Goal: Find specific page/section: Find specific page/section

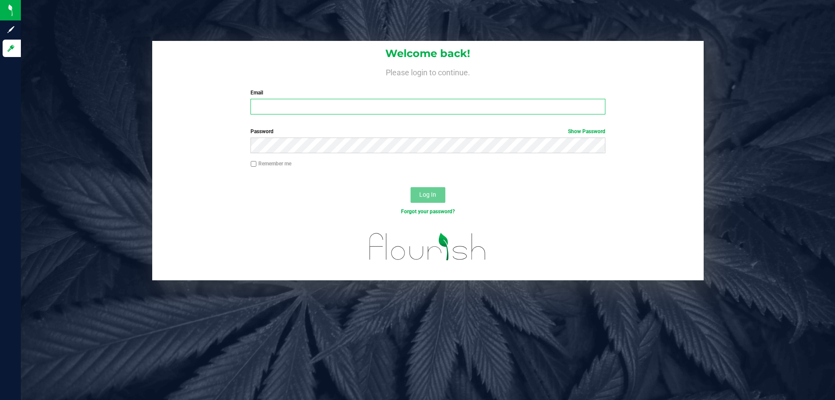
click at [355, 107] on input "Email" at bounding box center [428, 107] width 355 height 16
type input "[EMAIL_ADDRESS][DOMAIN_NAME]"
click at [411, 187] on button "Log In" at bounding box center [428, 195] width 35 height 16
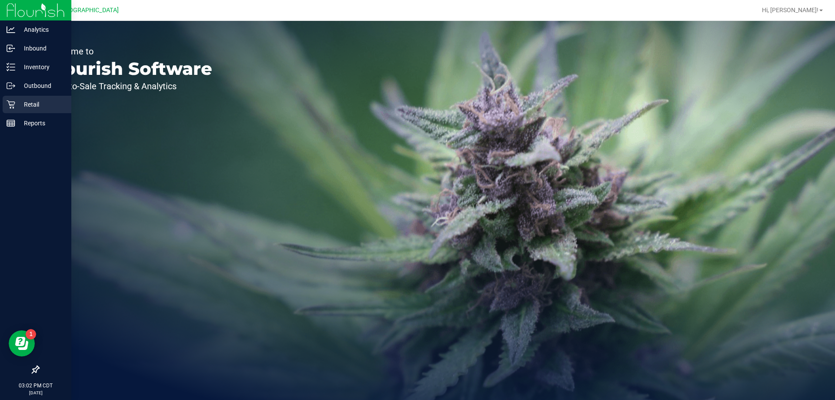
click at [33, 106] on p "Retail" at bounding box center [41, 104] width 52 height 10
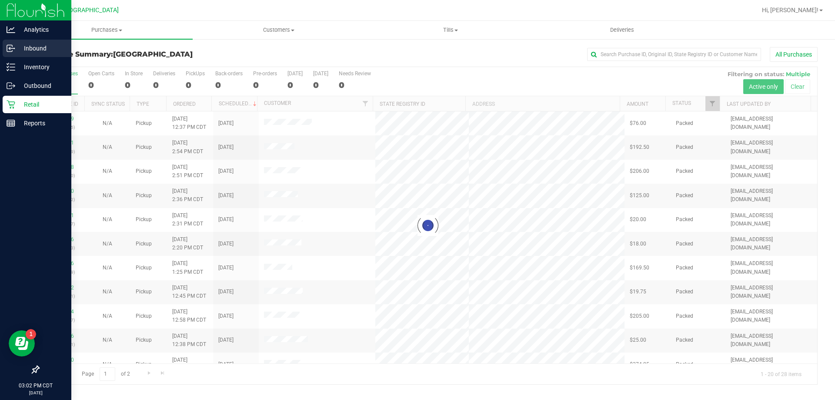
click at [37, 47] on p "Inbound" at bounding box center [41, 48] width 52 height 10
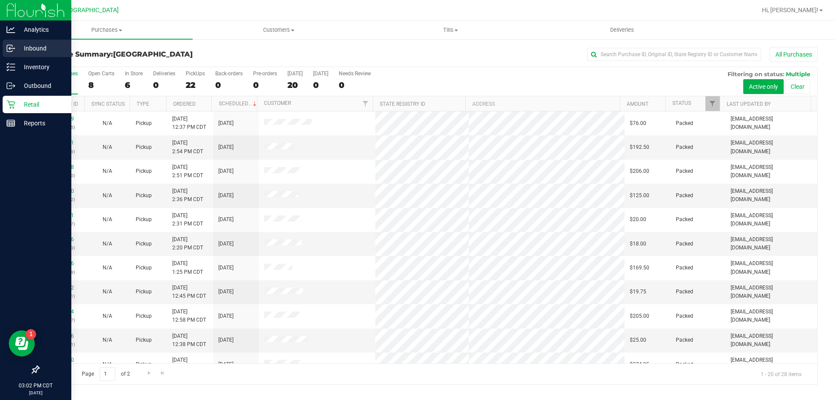
click at [36, 50] on p "Inbound" at bounding box center [41, 48] width 52 height 10
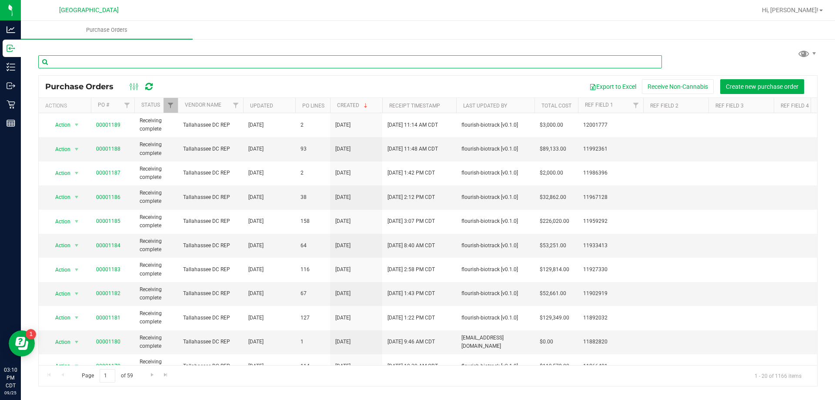
drag, startPoint x: 98, startPoint y: 61, endPoint x: 104, endPoint y: 43, distance: 18.7
click at [101, 53] on div at bounding box center [428, 61] width 780 height 28
type input "jcw"
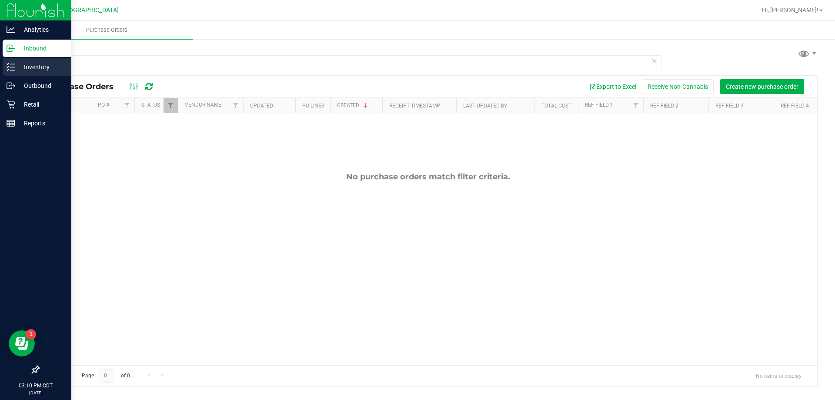
click at [23, 69] on p "Inventory" at bounding box center [41, 67] width 52 height 10
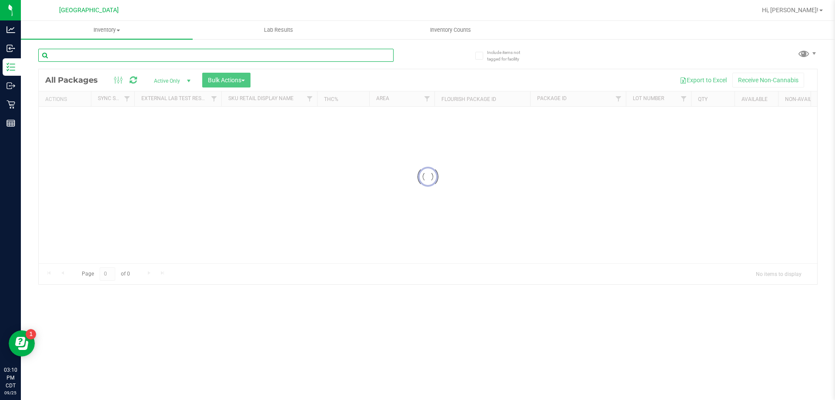
click at [132, 56] on input "text" at bounding box center [215, 55] width 355 height 13
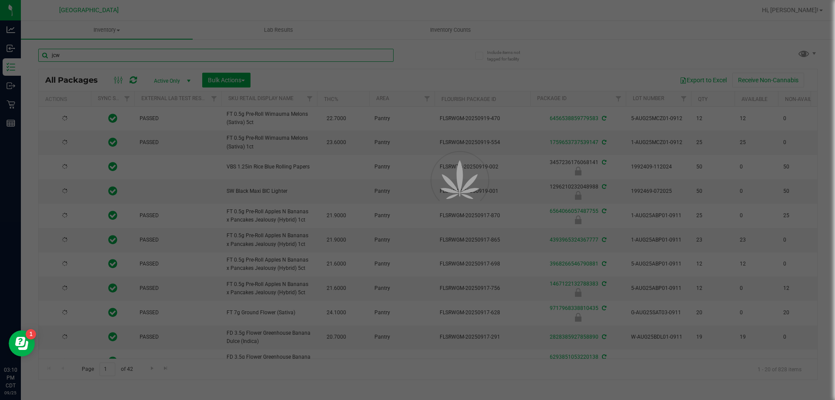
type input "jcw"
